Goal: Use online tool/utility: Utilize a website feature to perform a specific function

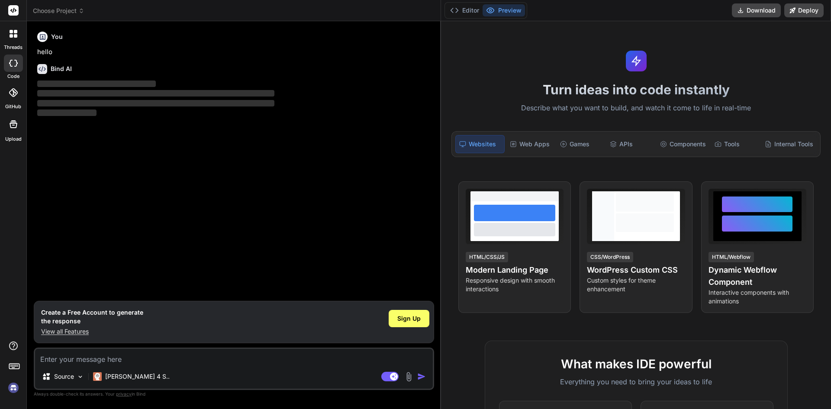
type textarea "x"
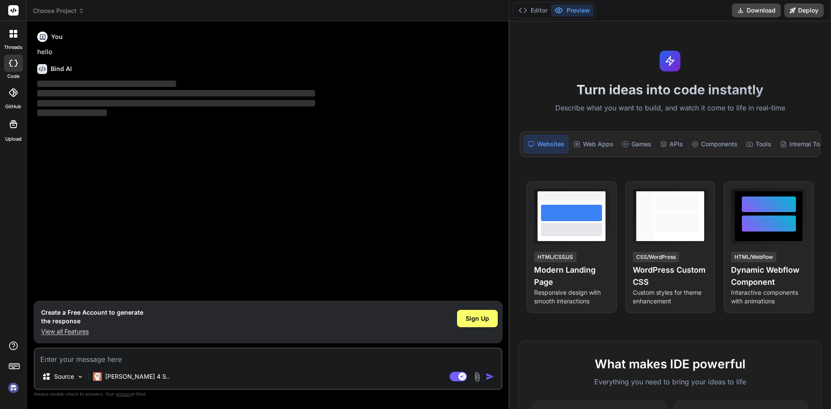
drag, startPoint x: 324, startPoint y: 159, endPoint x: 632, endPoint y: 94, distance: 314.5
click at [632, 94] on div "threads code GitHub Upload Choose Project Created with Pixso. Bind AI Web Searc…" at bounding box center [415, 204] width 831 height 409
click at [526, 6] on icon at bounding box center [523, 10] width 9 height 9
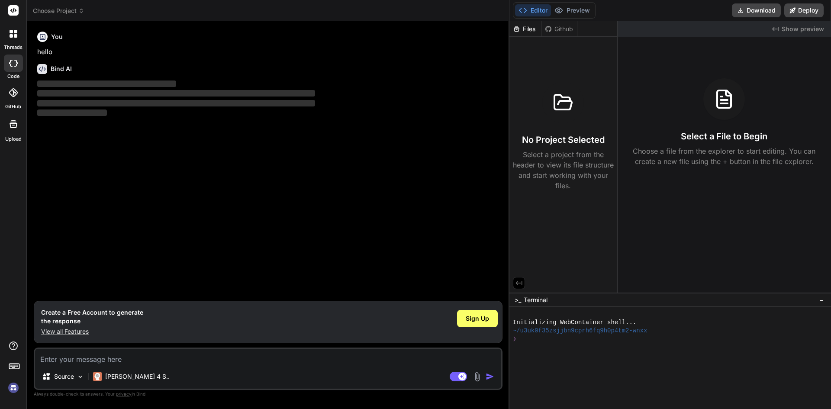
click at [536, 9] on button "Editor" at bounding box center [533, 10] width 36 height 12
click at [570, 12] on button "Preview" at bounding box center [572, 10] width 42 height 12
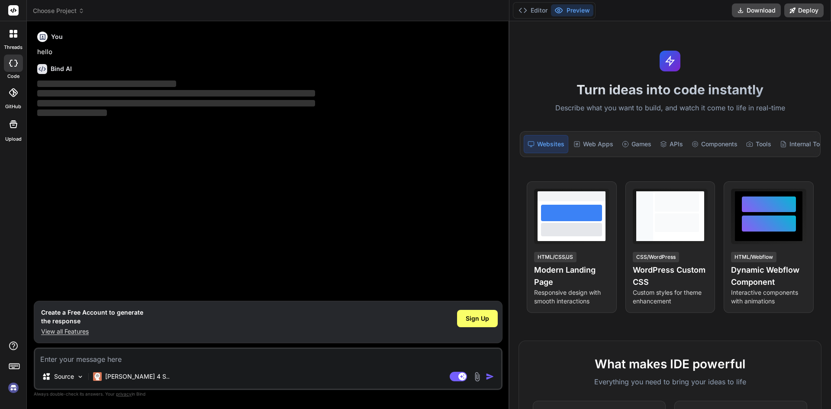
click at [116, 364] on textarea at bounding box center [268, 357] width 466 height 16
type textarea "m"
type textarea "x"
type textarea "ma"
type textarea "x"
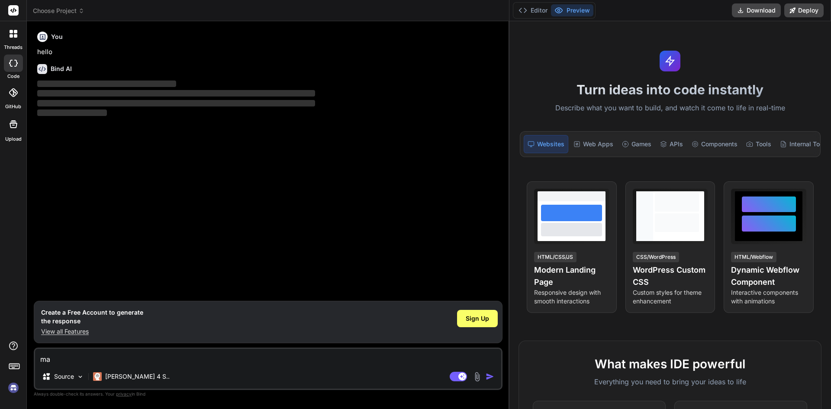
type textarea "mak"
type textarea "x"
type textarea "make"
type textarea "x"
type textarea "make"
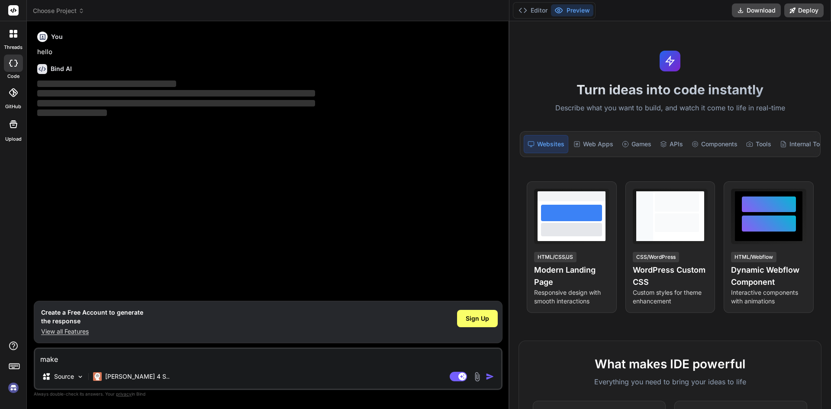
type textarea "x"
type textarea "make m"
type textarea "x"
type textarea "make me"
type textarea "x"
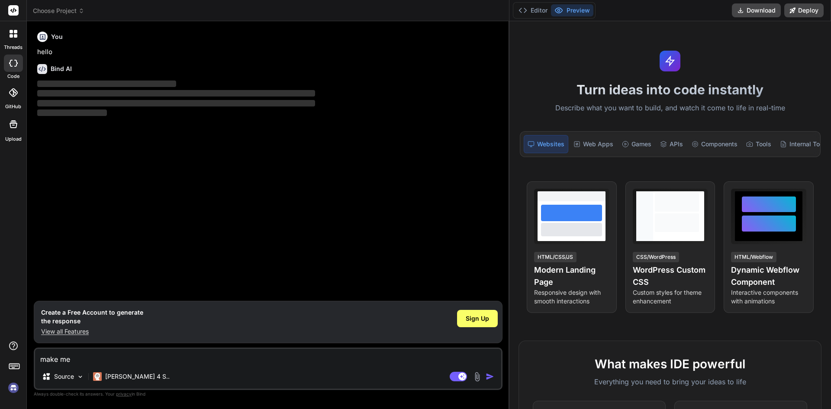
type textarea "make me"
type textarea "x"
type textarea "make me a"
type textarea "x"
type textarea "make me a"
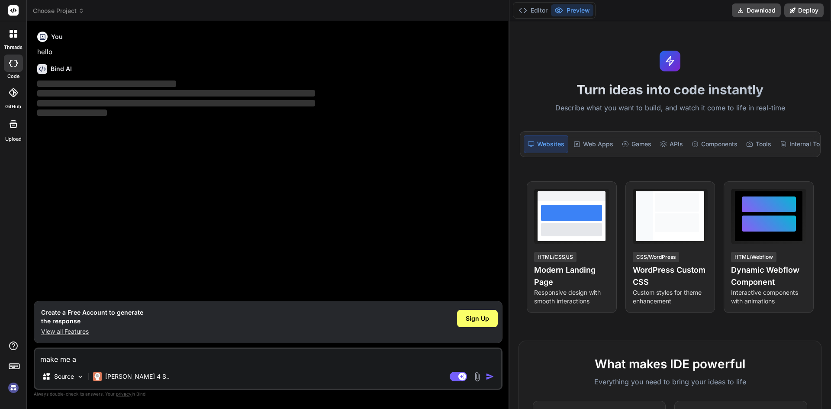
type textarea "x"
type textarea "make me a r"
type textarea "x"
type textarea "make me a ro"
type textarea "x"
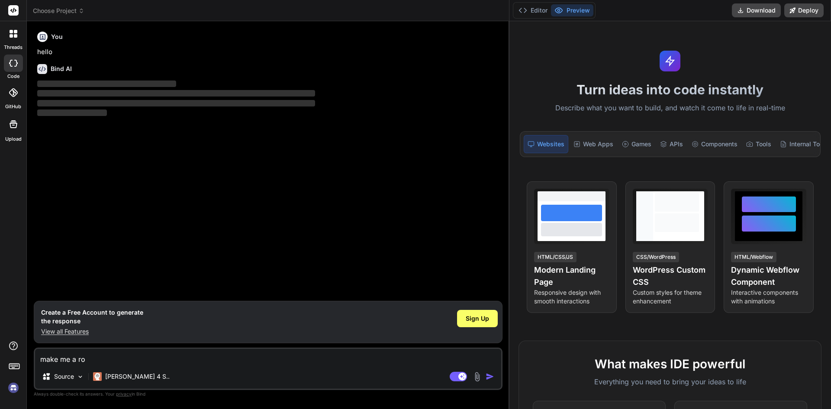
type textarea "make me a rob"
type textarea "x"
type textarea "make me a [PERSON_NAME]"
type textarea "x"
type textarea "make me a roblo"
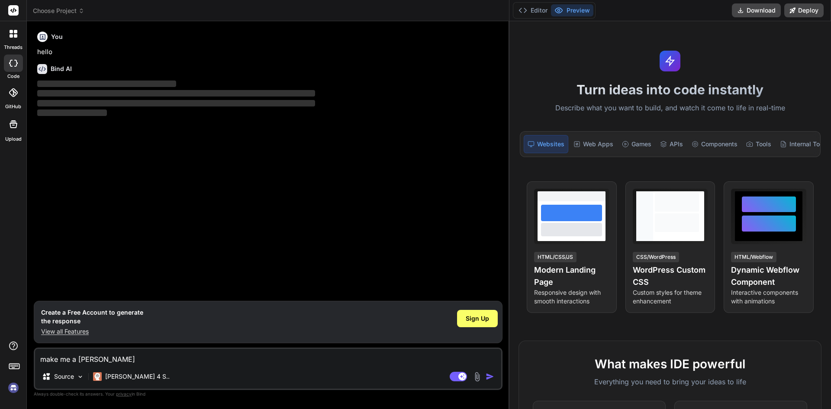
type textarea "x"
type textarea "make me a roblox"
type textarea "x"
type textarea "make me a roblox"
type textarea "x"
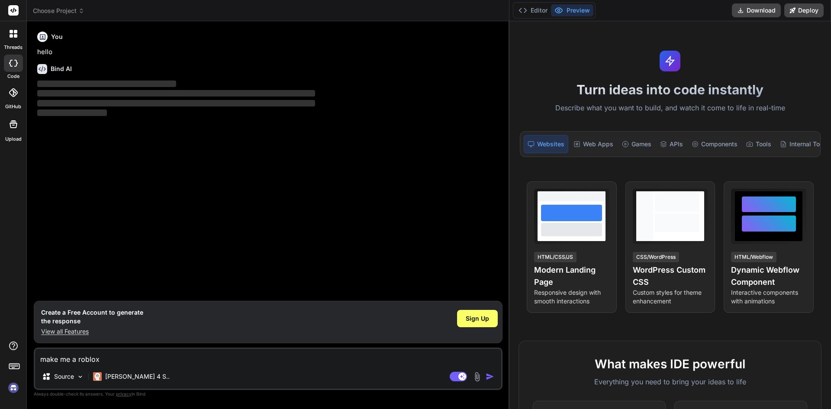
type textarea "make me a roblox s"
type textarea "x"
type textarea "make me a roblox st"
type textarea "x"
type textarea "make me a roblox stu"
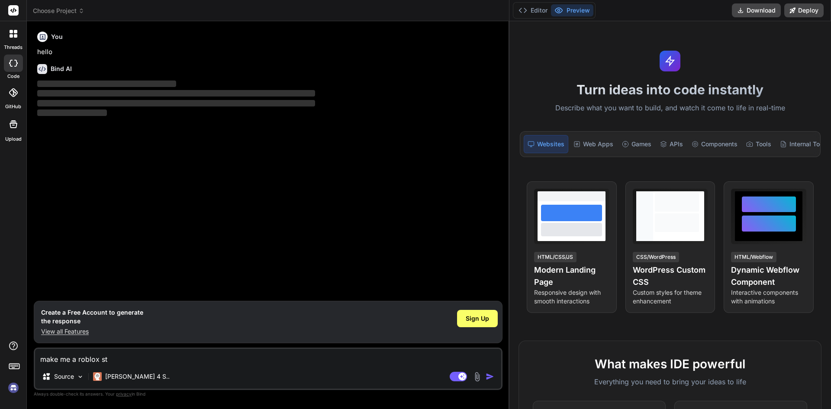
type textarea "x"
type textarea "make me a roblox stud"
type textarea "x"
type textarea "make me a roblox studi"
type textarea "x"
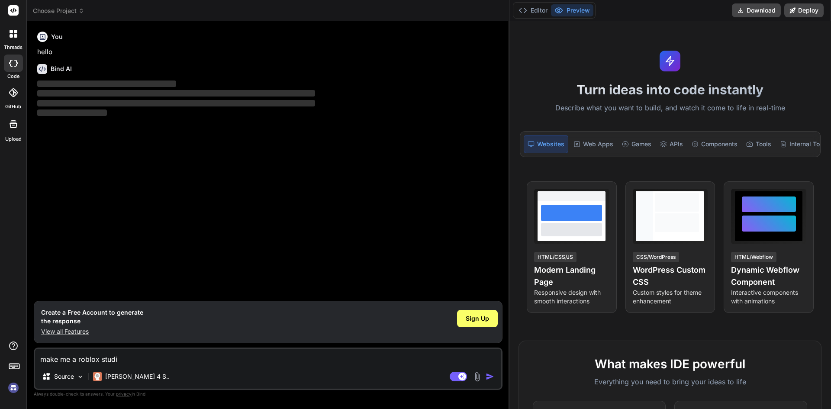
type textarea "make me a roblox studio"
type textarea "x"
type textarea "make me a roblox studio"
type textarea "x"
type textarea "make me a roblox studio l"
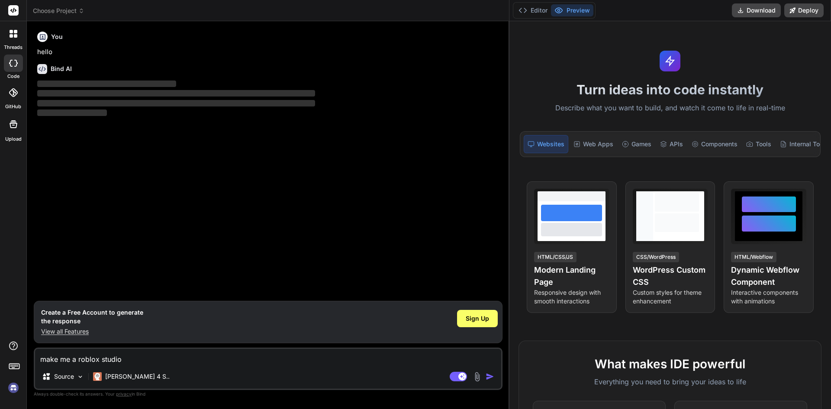
type textarea "x"
type textarea "make me a roblox studio lo"
type textarea "x"
type textarea "make me a roblox studio loc"
type textarea "x"
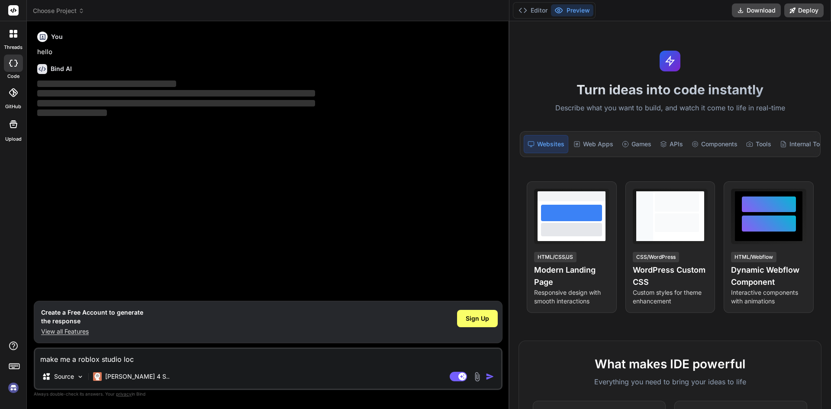
type textarea "make me a roblox studio loca"
type textarea "x"
type textarea "make me a roblox studio local"
type textarea "x"
type textarea "make me a roblox studio locals"
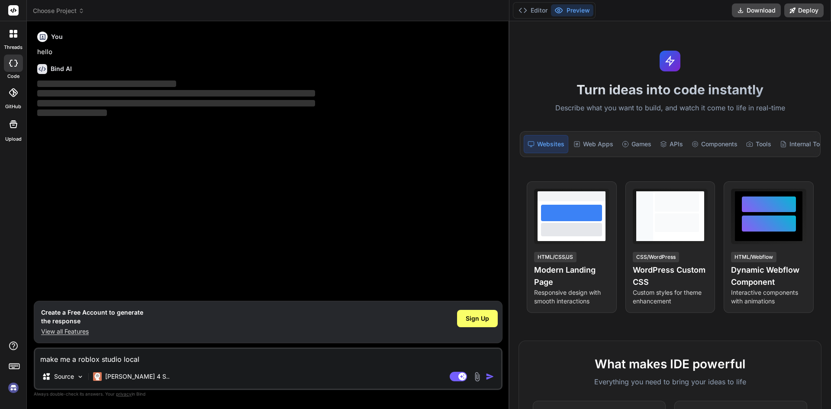
type textarea "x"
type textarea "make me a roblox studio localsc"
type textarea "x"
type textarea "make me a roblox studio localscr"
type textarea "x"
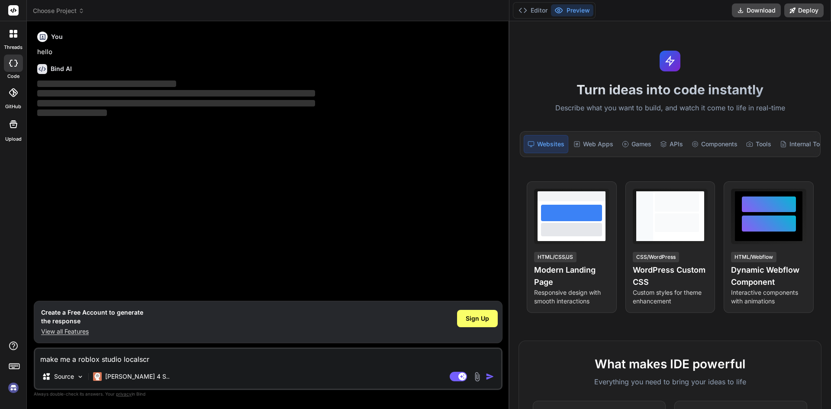
type textarea "make me a roblox studio localscri"
type textarea "x"
type textarea "make me a roblox studio localscrip"
type textarea "x"
type textarea "make me a roblox studio localscript"
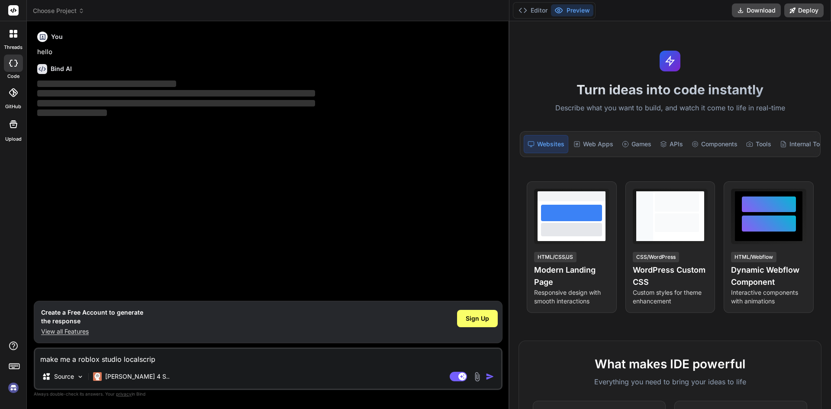
type textarea "x"
type textarea "make me a roblox studio localscript"
click at [494, 376] on img "button" at bounding box center [490, 376] width 9 height 9
click at [487, 376] on img "button" at bounding box center [490, 376] width 9 height 9
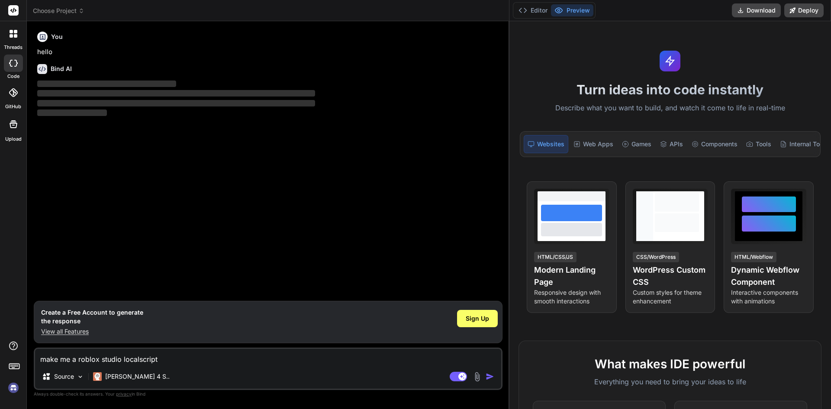
click at [487, 376] on img "button" at bounding box center [490, 376] width 9 height 9
click at [171, 364] on textarea "make me a roblox studio localscript" at bounding box center [268, 357] width 466 height 16
click at [126, 374] on p "[PERSON_NAME] 4 S.." at bounding box center [137, 376] width 65 height 9
type textarea "x"
